Goal: Task Accomplishment & Management: Complete application form

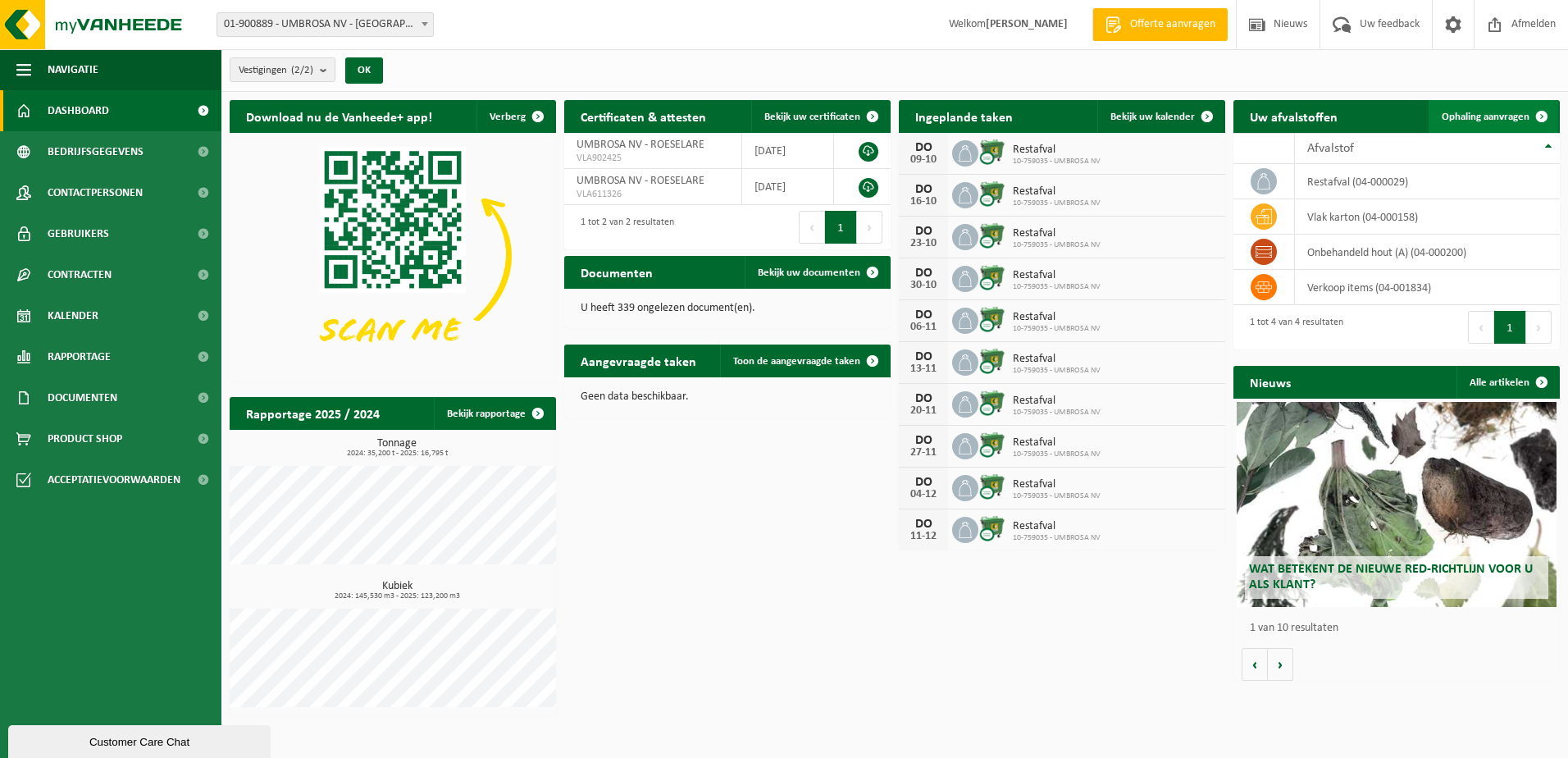
click at [1482, 116] on span "Ophaling aanvragen" at bounding box center [1486, 117] width 88 height 11
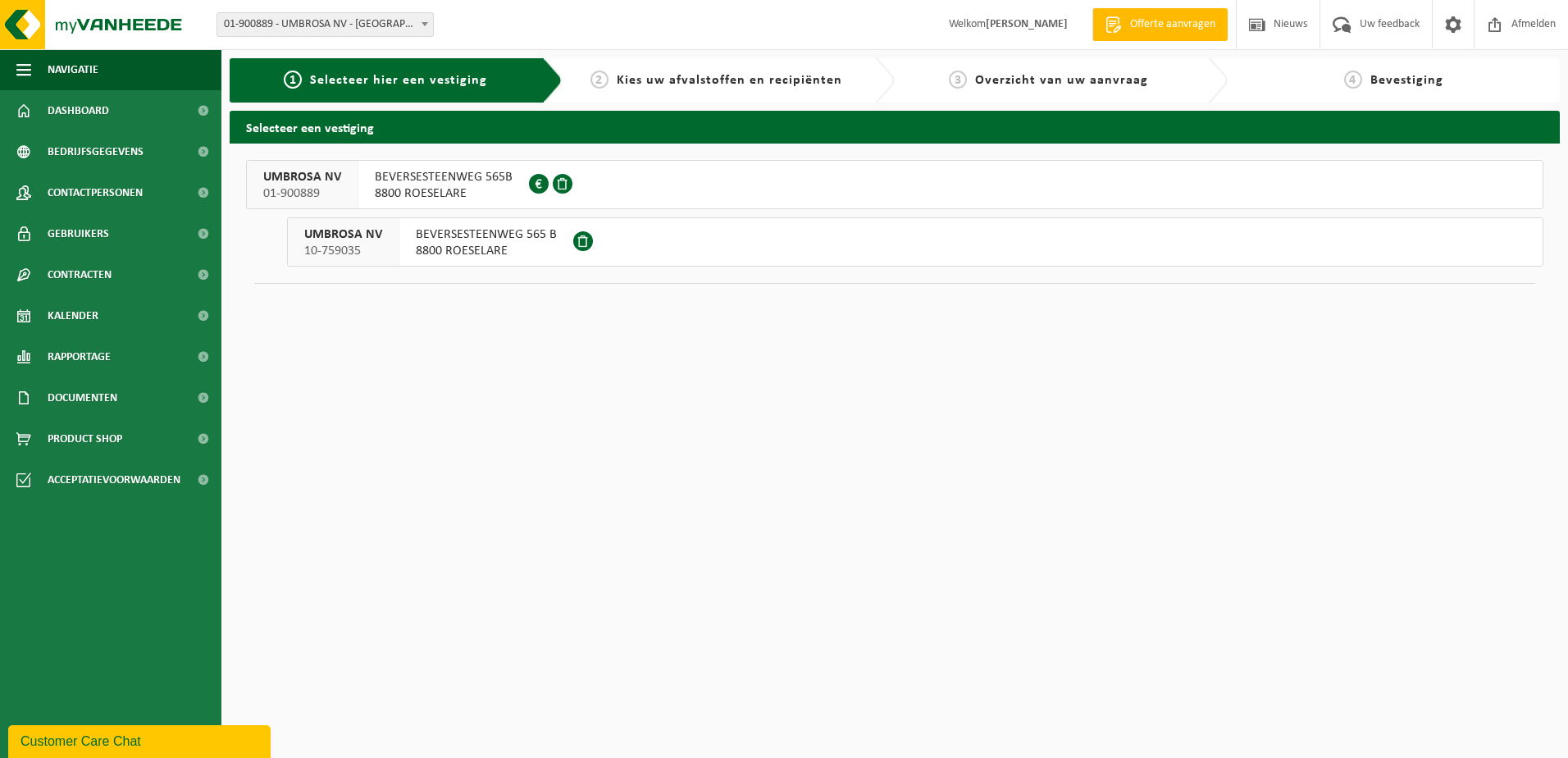
click at [496, 246] on span "8800 ROESELARE" at bounding box center [487, 250] width 142 height 16
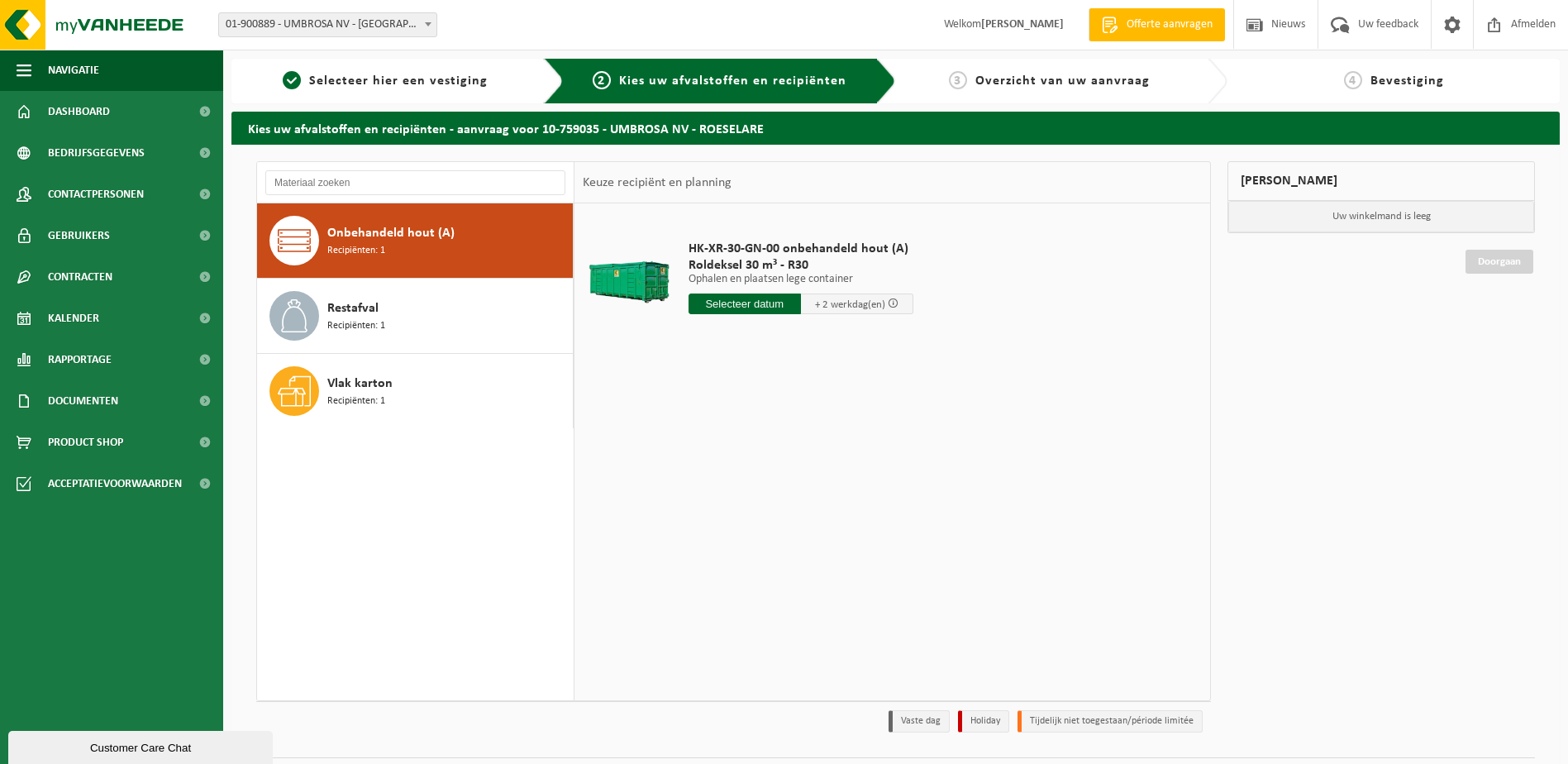
click at [748, 305] on input "text" at bounding box center [745, 303] width 113 height 20
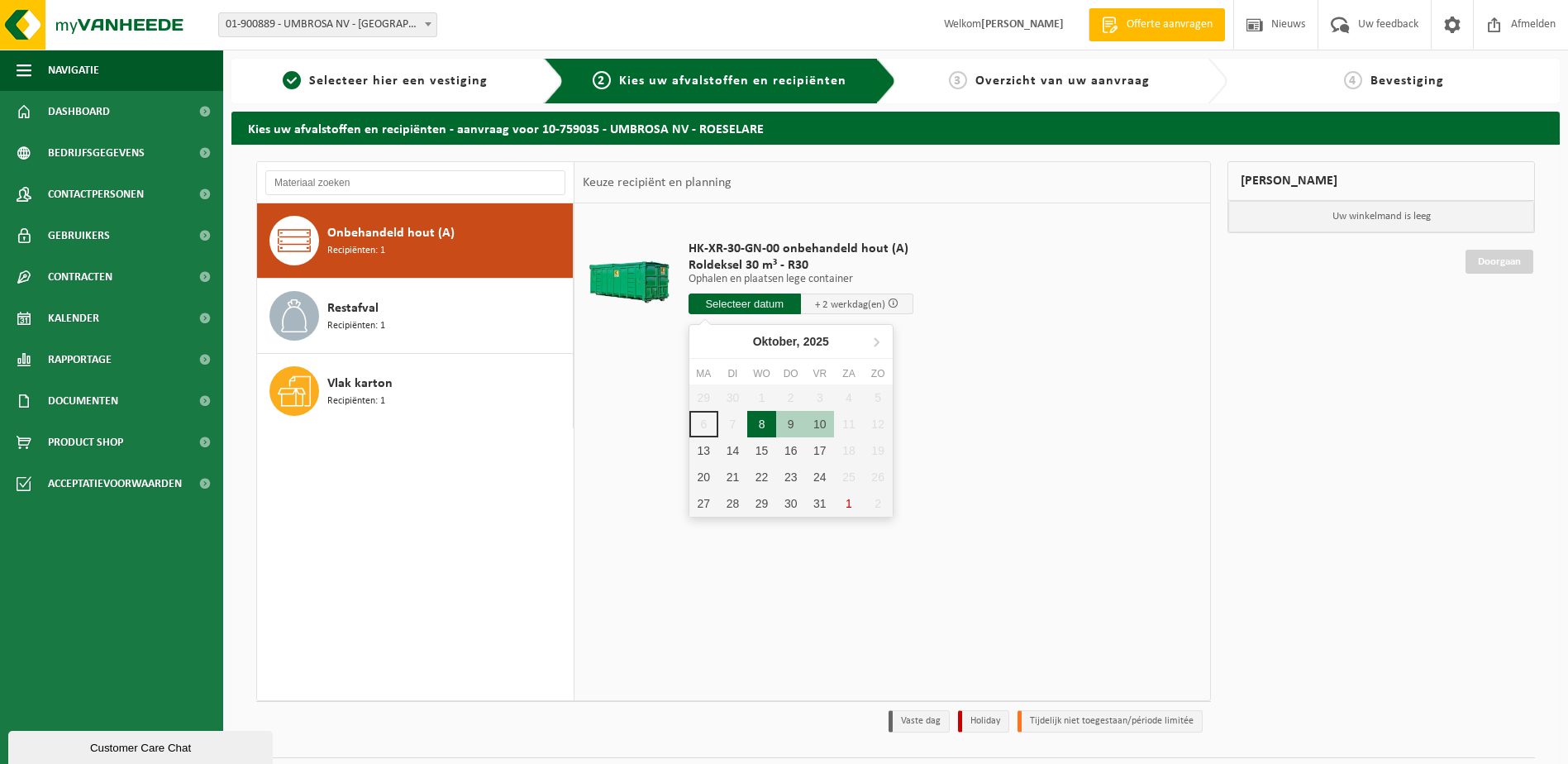
click at [767, 425] on div "8" at bounding box center [762, 423] width 29 height 26
type input "Van 2025-10-08"
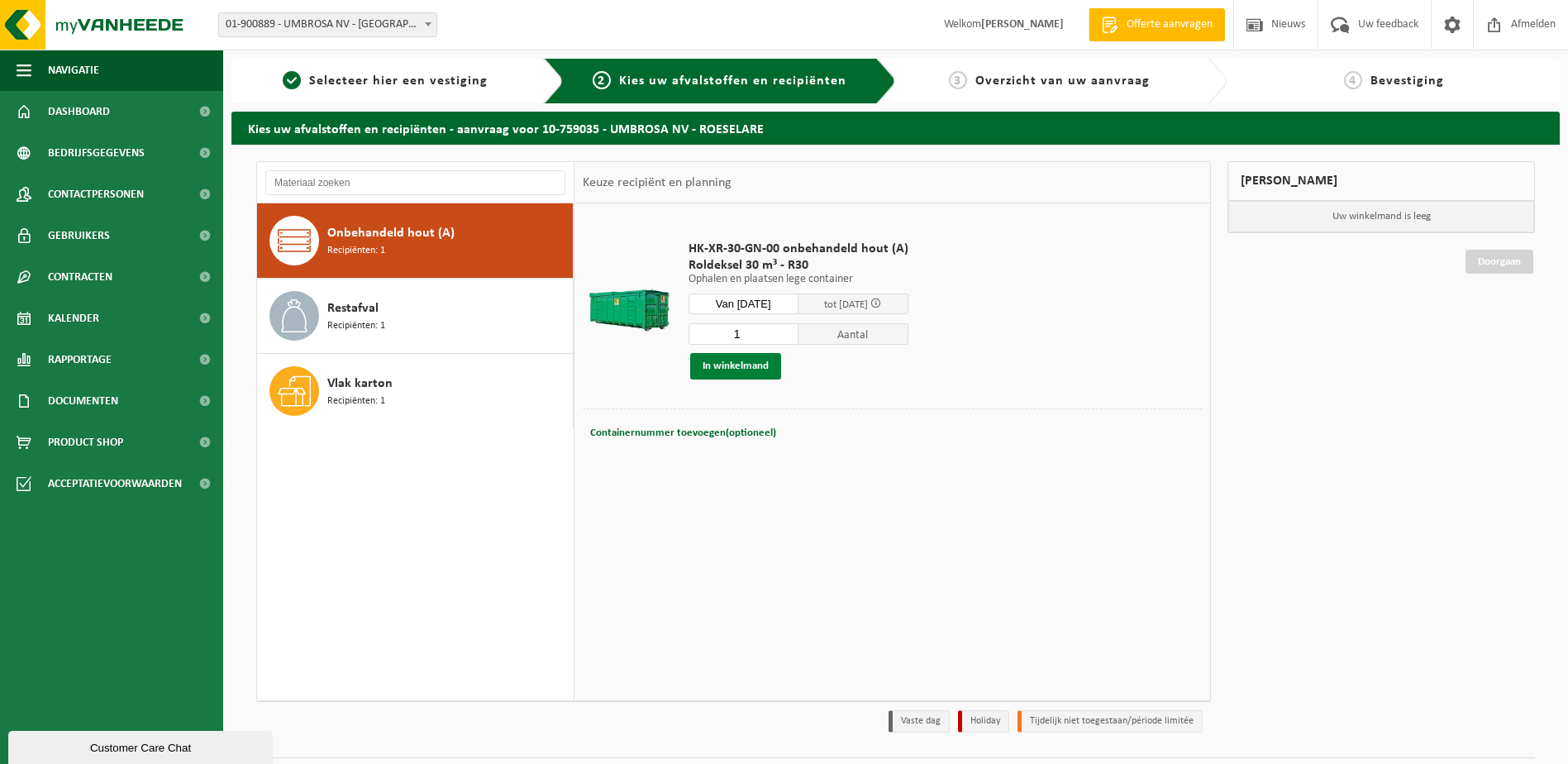
click at [742, 365] on button "In winkelmand" at bounding box center [735, 365] width 91 height 26
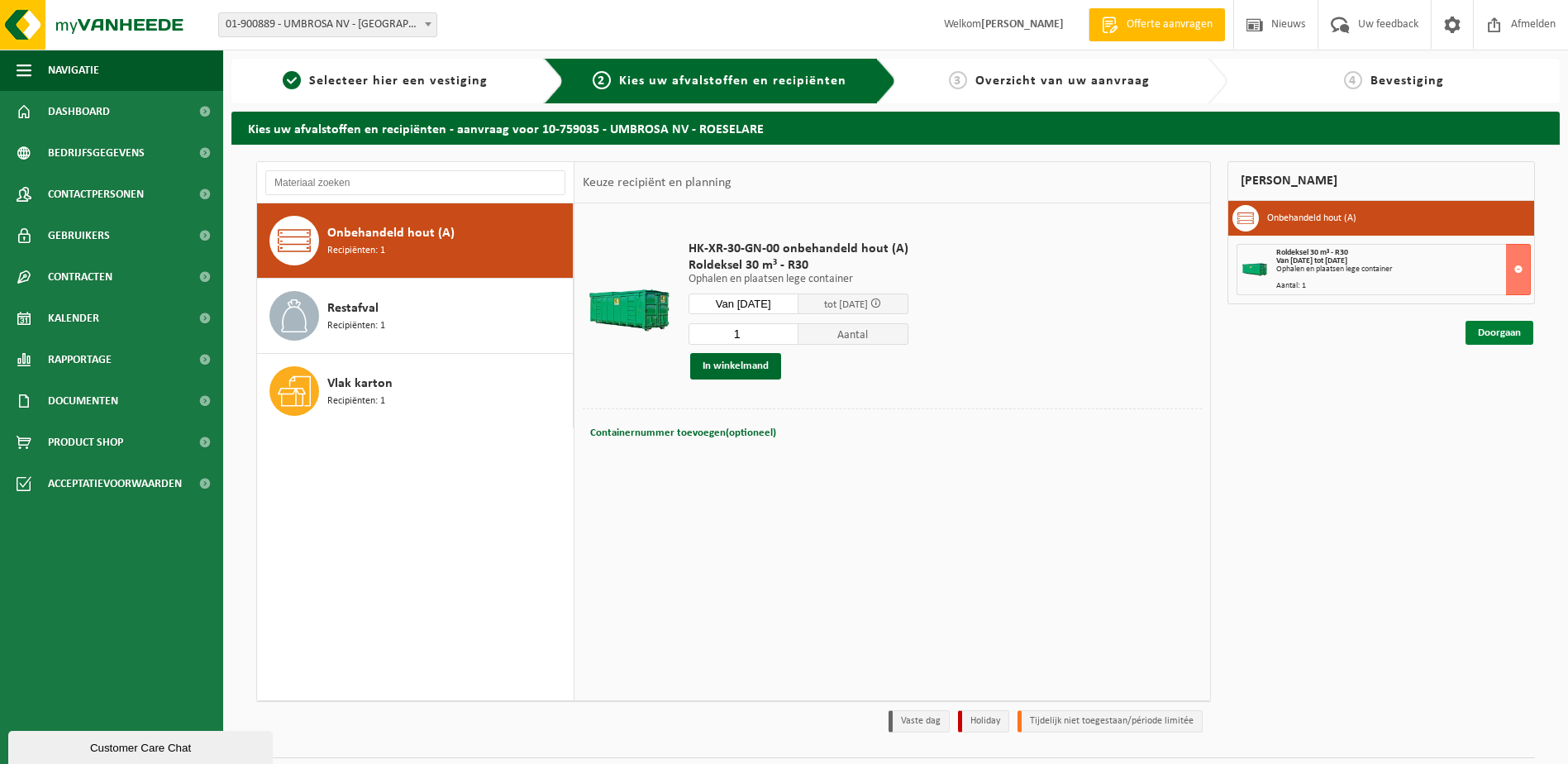
click at [1498, 331] on link "Doorgaan" at bounding box center [1499, 332] width 67 height 24
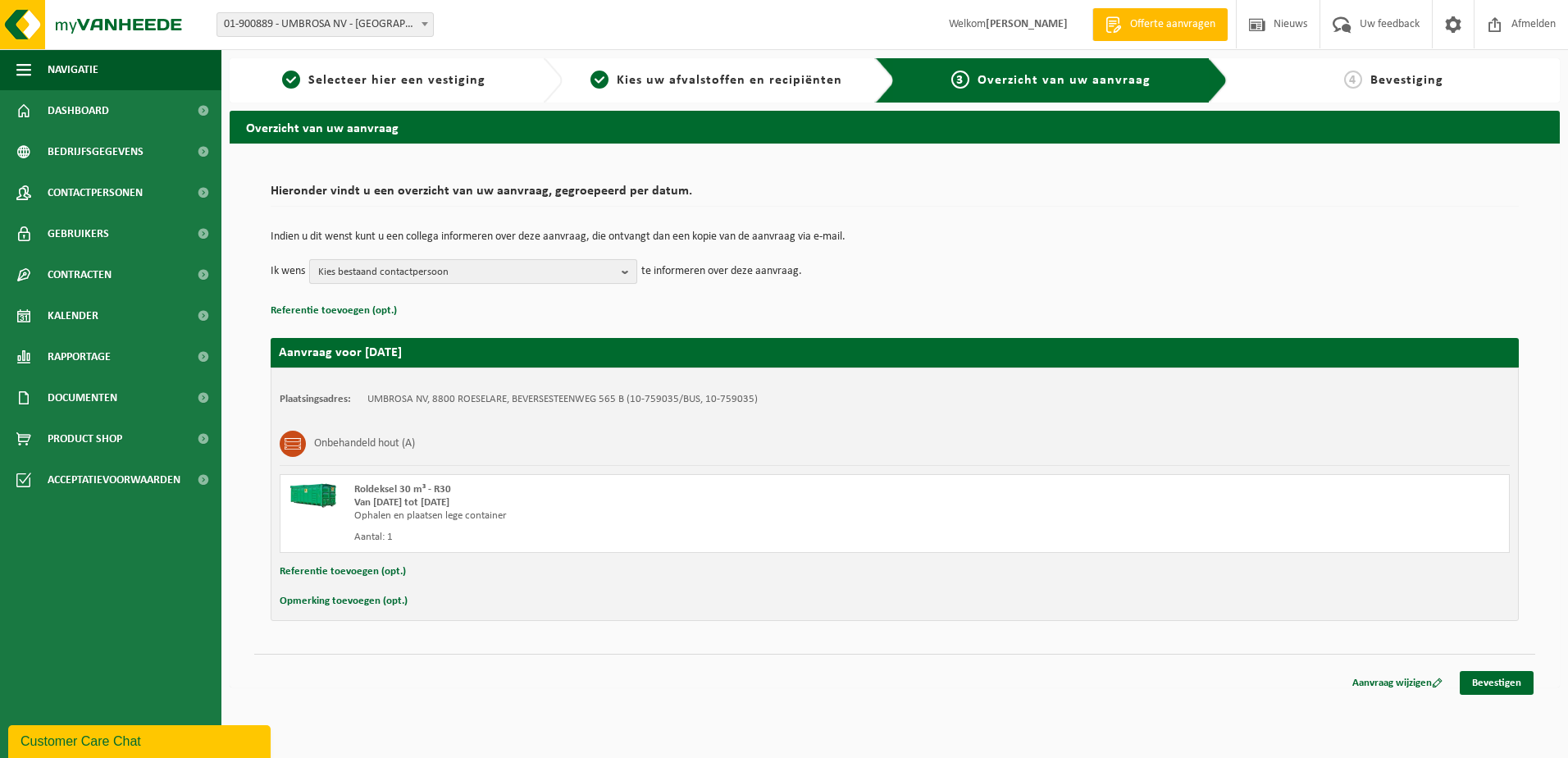
click at [567, 270] on span "Kies bestaand contactpersoon" at bounding box center [467, 272] width 297 height 25
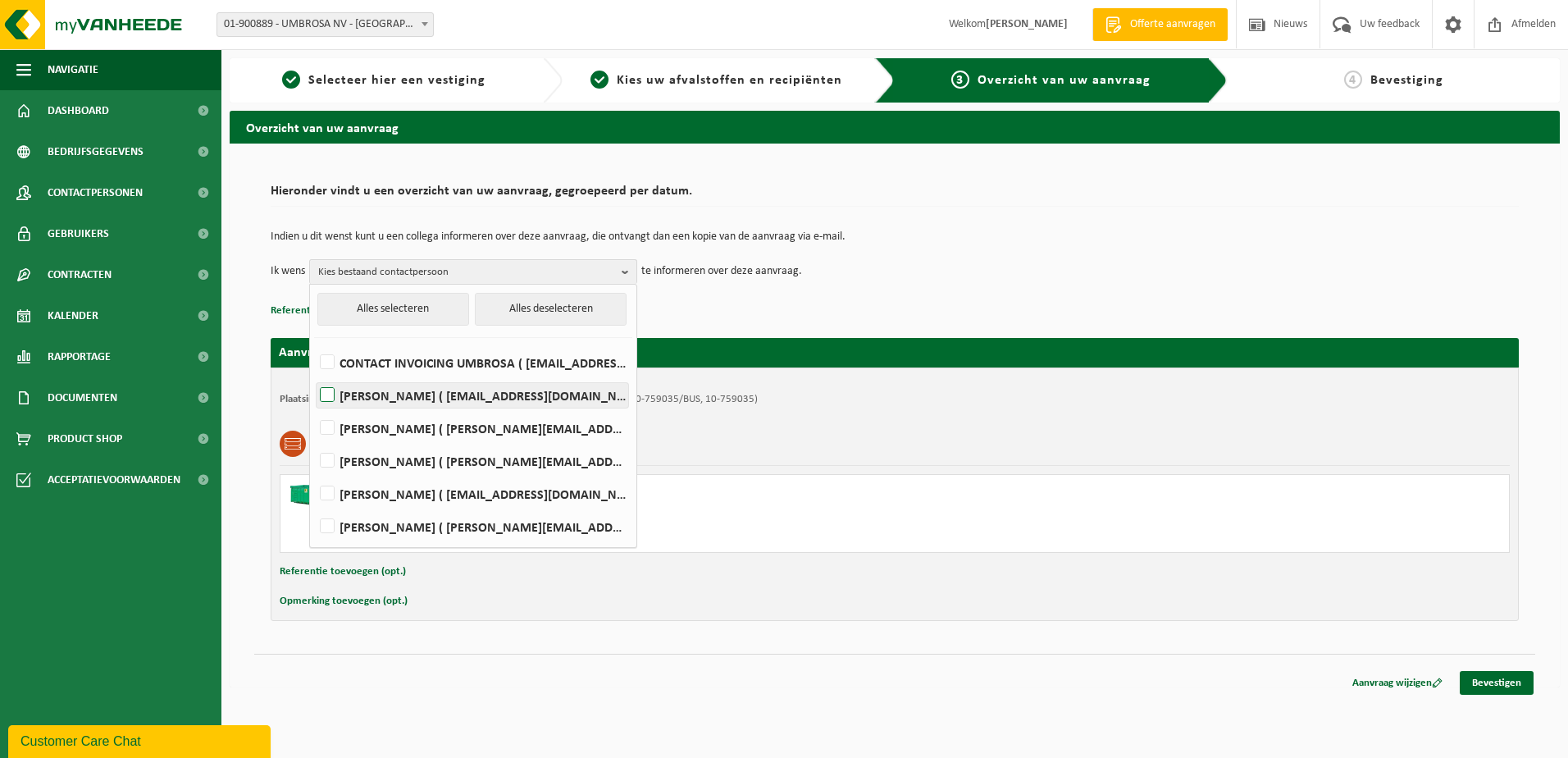
click at [323, 392] on label "Koen Breems ( koen.breems@umbrosa.be )" at bounding box center [472, 396] width 312 height 25
click at [315, 375] on input "Koen Breems ( koen.breems@umbrosa.be )" at bounding box center [314, 374] width 1 height 1
checkbox input "true"
click at [446, 271] on span "Koen Breems" at bounding box center [467, 272] width 297 height 25
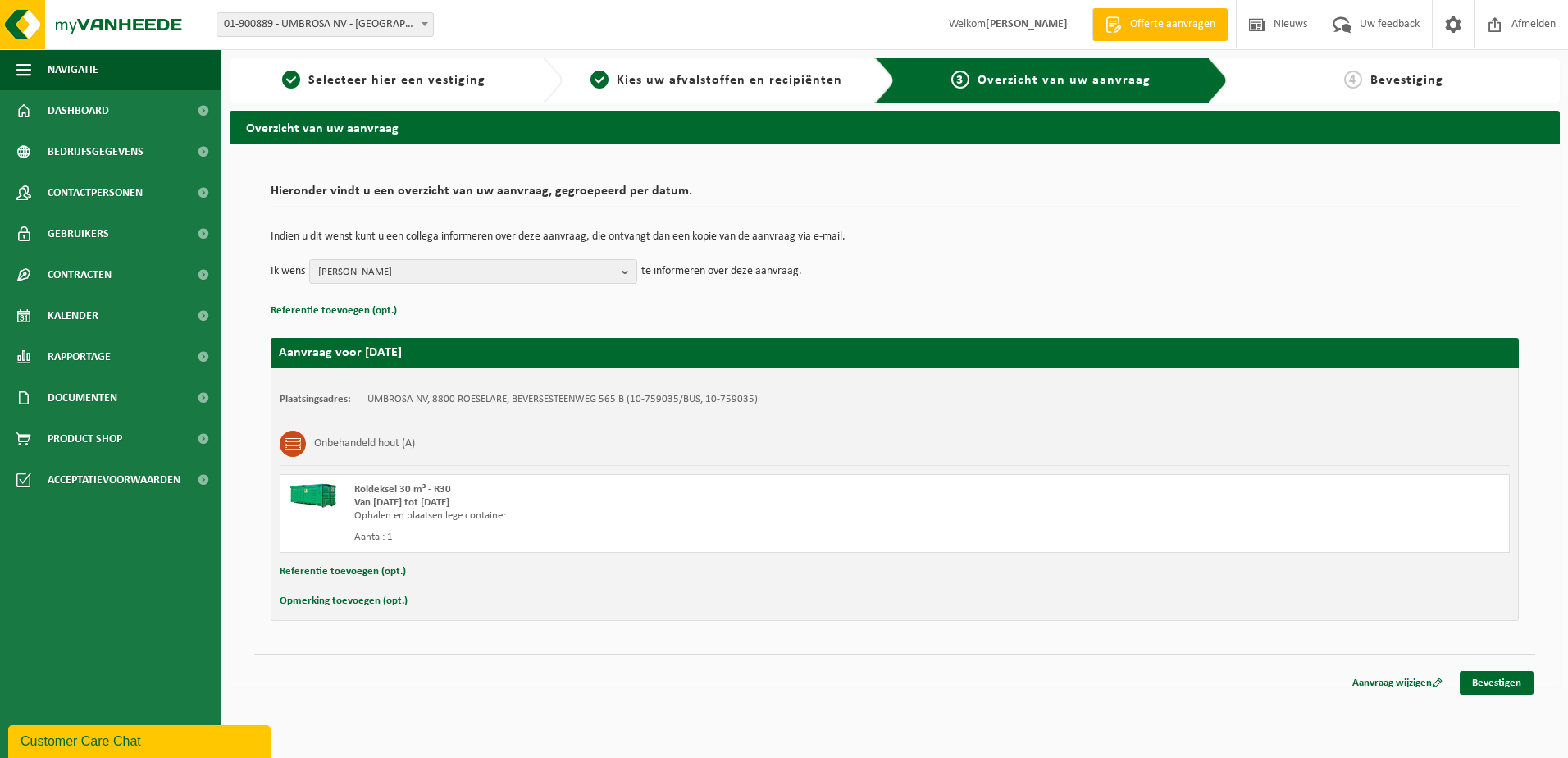
click at [721, 272] on p "te informeren over deze aanvraag." at bounding box center [722, 271] width 161 height 25
click at [546, 270] on span "Koen Breems" at bounding box center [467, 272] width 297 height 25
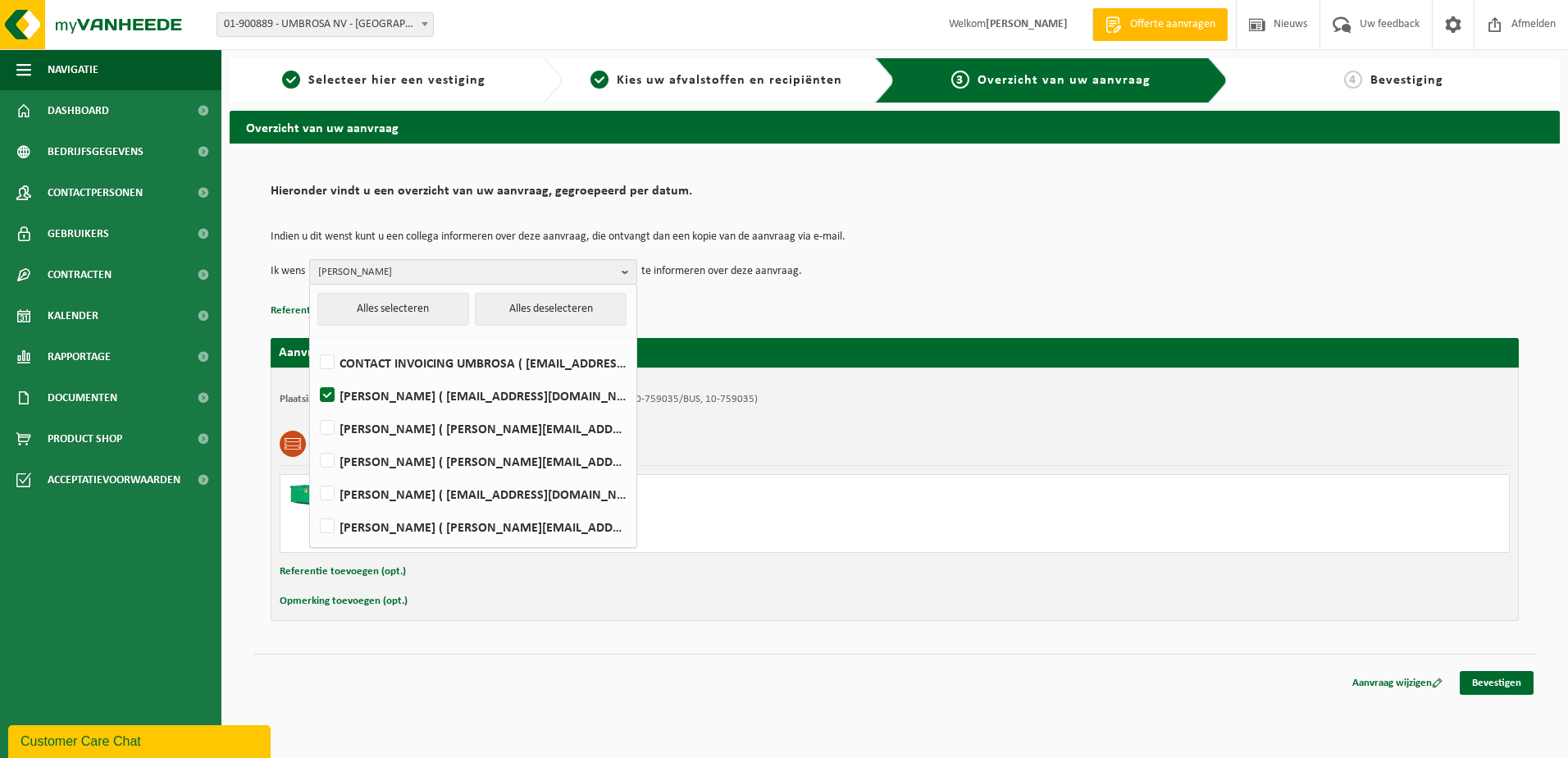
click at [778, 290] on div "Indien u dit wenst kunt u een collega informeren over deze aanvraag, die ontvan…" at bounding box center [895, 257] width 1249 height 85
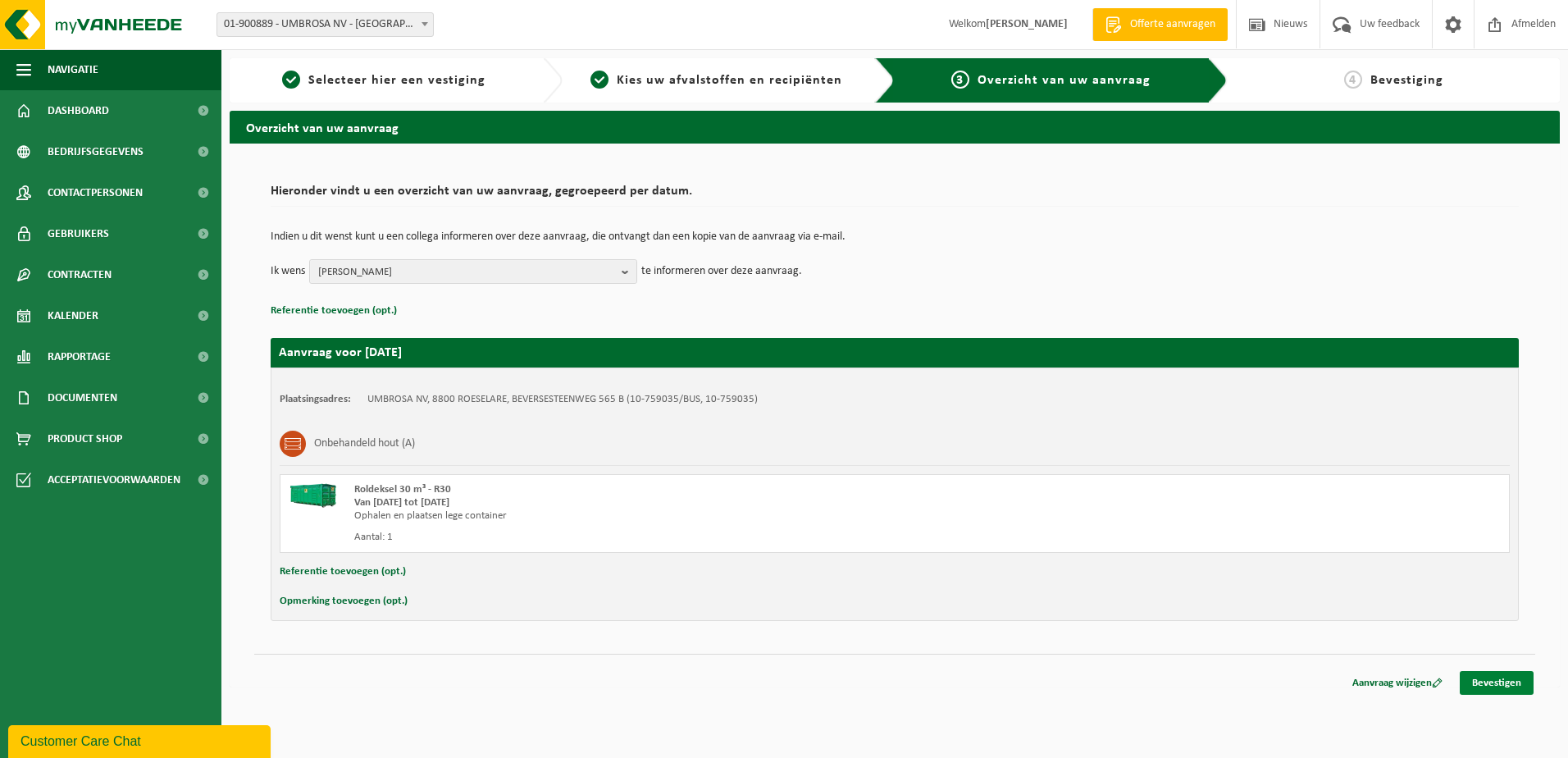
click at [1486, 683] on link "Bevestigen" at bounding box center [1496, 682] width 74 height 24
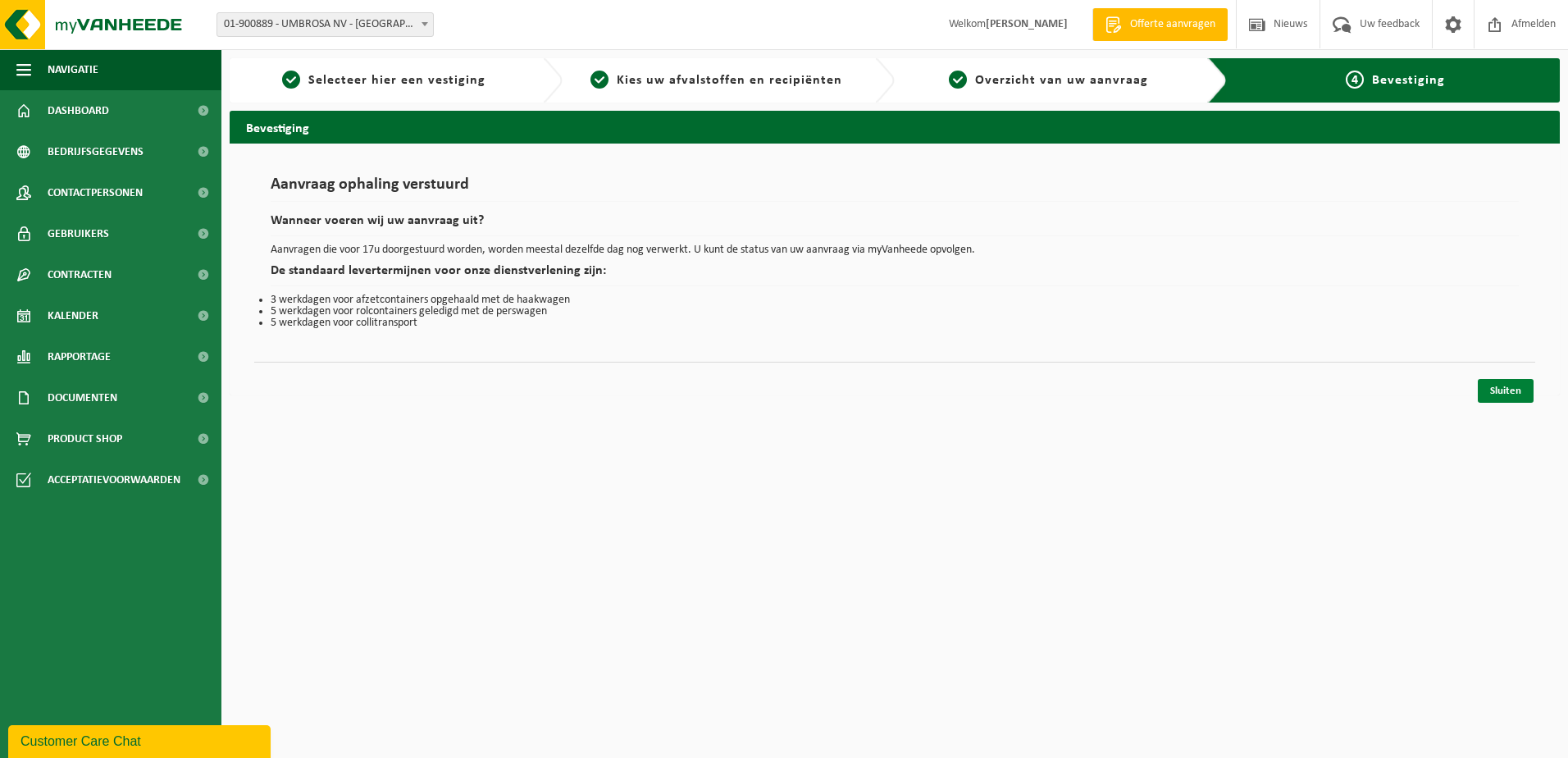
click at [1504, 383] on link "Sluiten" at bounding box center [1506, 390] width 55 height 24
